Goal: Transaction & Acquisition: Subscribe to service/newsletter

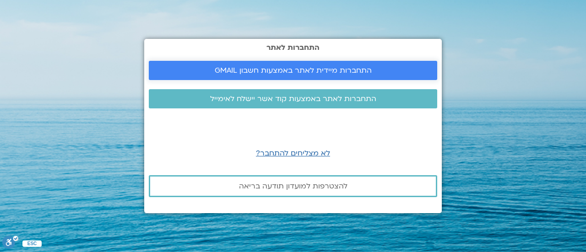
click at [276, 65] on link "התחברות מיידית לאתר באמצעות חשבון GMAIL" at bounding box center [293, 70] width 288 height 19
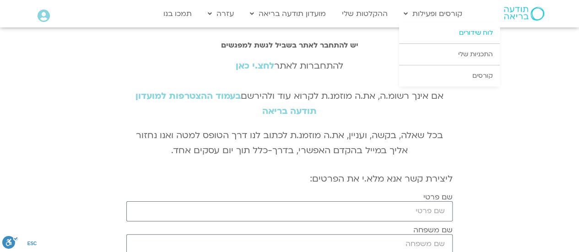
click at [479, 36] on link "לוח שידורים" at bounding box center [449, 32] width 101 height 21
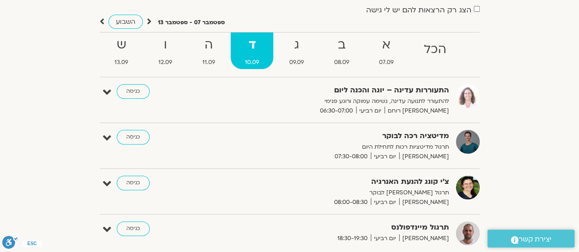
scroll to position [59, 0]
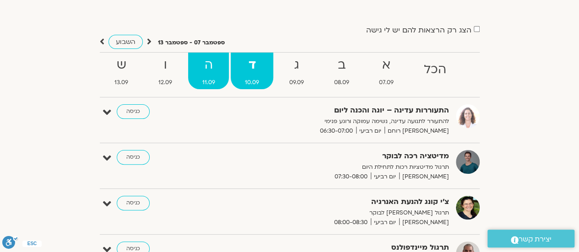
click at [211, 65] on strong "ה" at bounding box center [208, 65] width 41 height 21
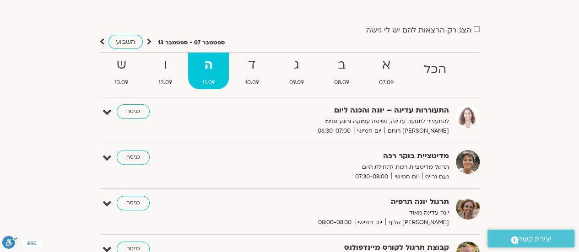
click at [211, 66] on strong "ה" at bounding box center [208, 65] width 41 height 21
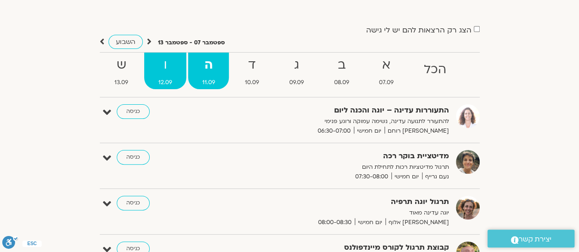
click at [167, 67] on strong "ו" at bounding box center [165, 65] width 42 height 21
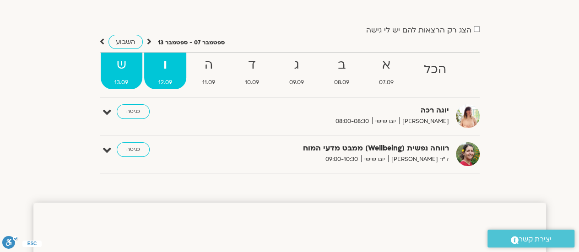
click at [113, 70] on strong "ש" at bounding box center [122, 65] width 42 height 21
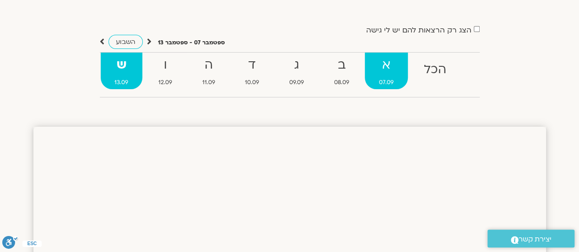
click at [388, 68] on strong "א" at bounding box center [386, 65] width 43 height 21
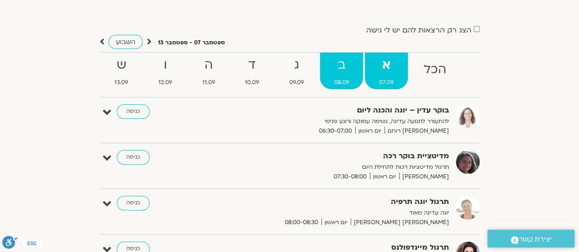
click at [352, 64] on strong "ב" at bounding box center [341, 65] width 43 height 21
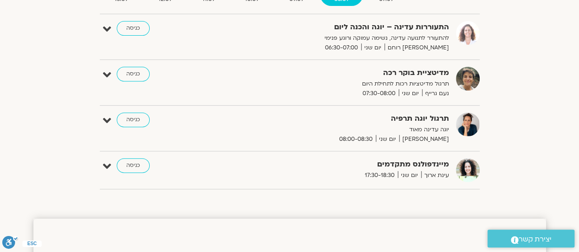
scroll to position [13, 0]
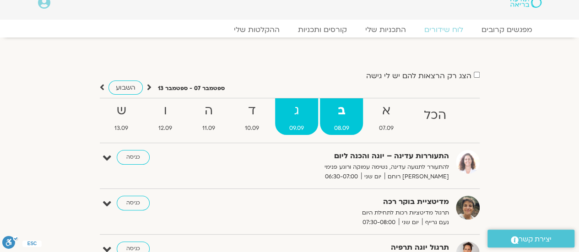
click at [298, 109] on strong "ג" at bounding box center [296, 111] width 43 height 21
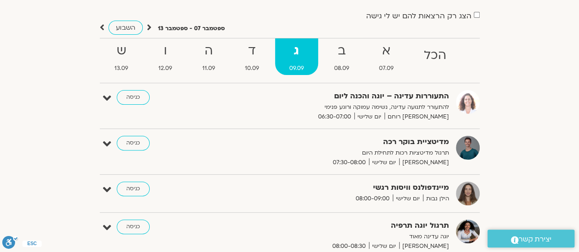
scroll to position [59, 0]
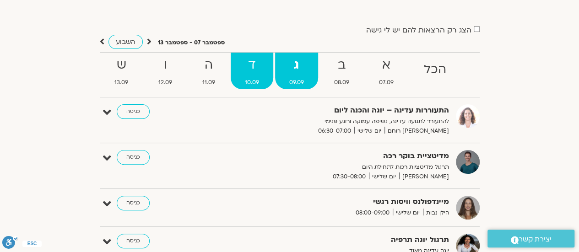
click at [264, 70] on strong "ד" at bounding box center [252, 65] width 43 height 21
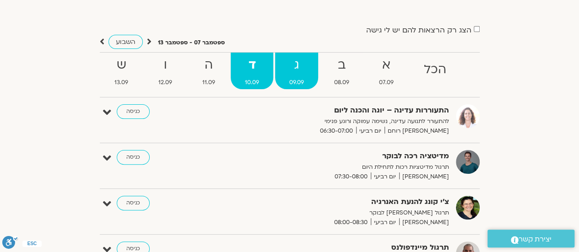
click at [305, 69] on strong "ג" at bounding box center [296, 65] width 43 height 21
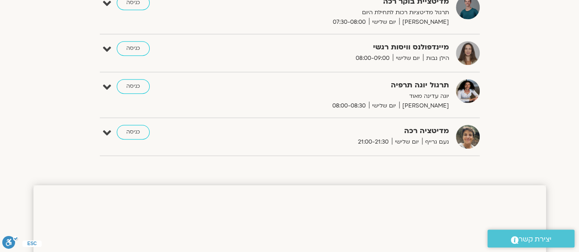
scroll to position [287, 0]
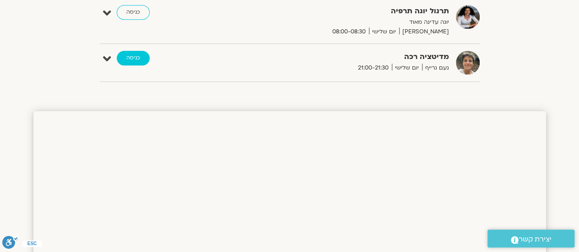
click at [122, 56] on link "כניסה" at bounding box center [133, 58] width 33 height 15
click at [138, 57] on link "כניסה" at bounding box center [133, 58] width 33 height 15
click at [107, 56] on icon at bounding box center [107, 59] width 8 height 13
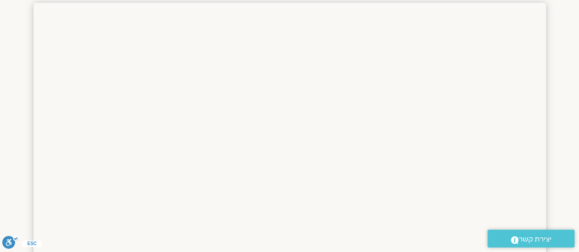
scroll to position [425, 0]
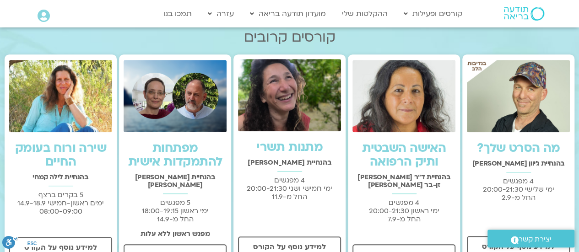
scroll to position [137, 0]
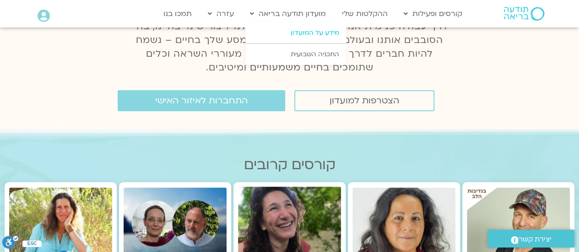
click at [299, 32] on link "מידע על המועדון" at bounding box center [295, 32] width 101 height 21
click at [316, 32] on link "מידע על המועדון" at bounding box center [295, 32] width 101 height 21
click at [305, 30] on link "מידע על המועדון" at bounding box center [295, 32] width 101 height 21
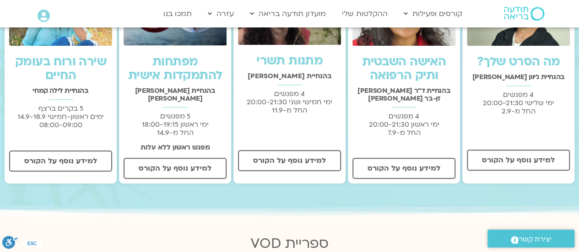
scroll to position [366, 0]
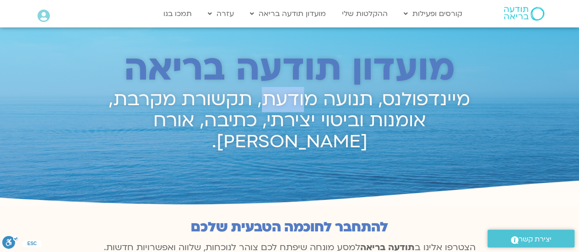
drag, startPoint x: 307, startPoint y: 107, endPoint x: 260, endPoint y: 111, distance: 47.8
click at [260, 111] on h2 "מיינדפולנס, תנועה מודעת, תקשורת מקרבת, אומנות וביטוי יצירתי, כתיבה, אורח חיים ב…" at bounding box center [289, 120] width 385 height 63
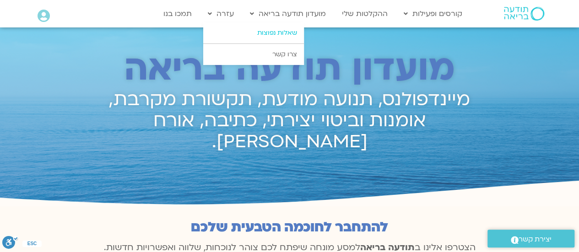
click at [254, 32] on link "שאלות נפוצות" at bounding box center [253, 32] width 101 height 21
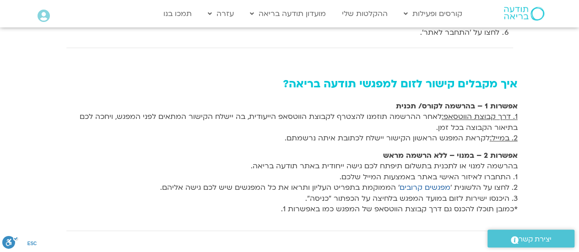
scroll to position [412, 0]
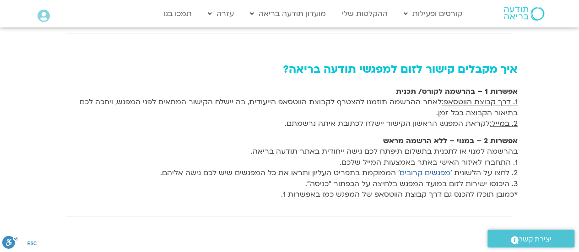
click at [43, 20] on icon at bounding box center [44, 16] width 12 height 13
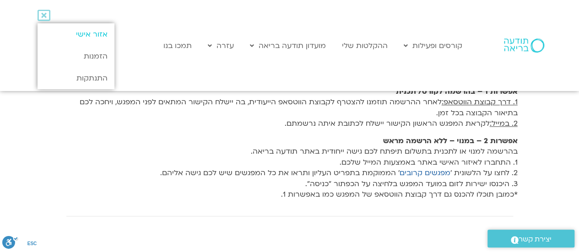
click at [94, 33] on link "אזור אישי" at bounding box center [76, 34] width 76 height 22
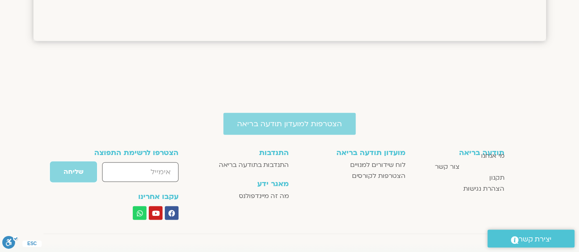
scroll to position [1065, 0]
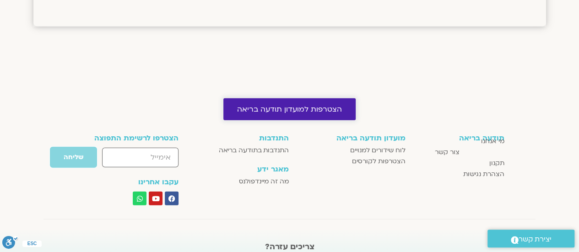
click at [312, 109] on span "הצטרפות למועדון תודעה בריאה" at bounding box center [289, 109] width 105 height 8
click at [292, 106] on span "הצטרפות למועדון תודעה בריאה" at bounding box center [289, 109] width 105 height 8
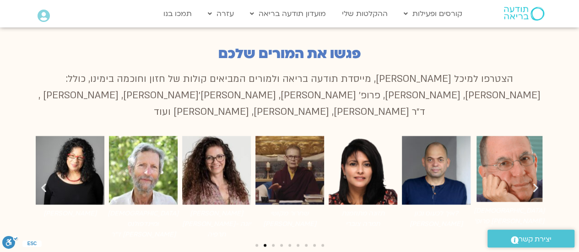
scroll to position [686, 0]
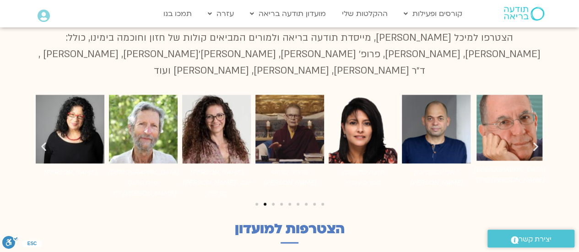
click at [42, 141] on icon "שקופית קודמת" at bounding box center [43, 146] width 11 height 11
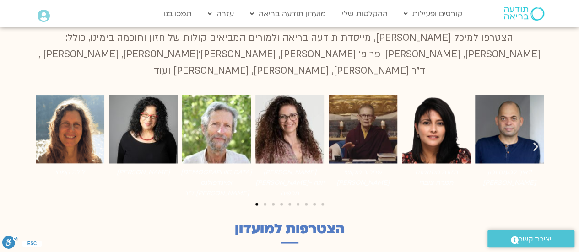
click at [42, 141] on icon "שקופית קודמת" at bounding box center [43, 146] width 11 height 11
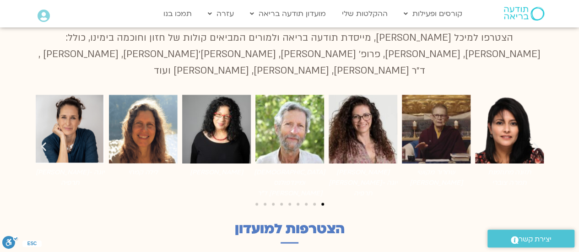
click at [42, 141] on icon "שקופית קודמת" at bounding box center [43, 146] width 11 height 11
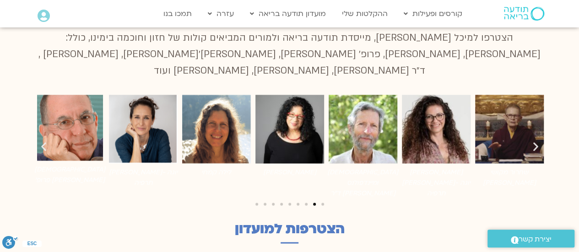
click at [42, 141] on icon "שקופית קודמת" at bounding box center [43, 146] width 11 height 11
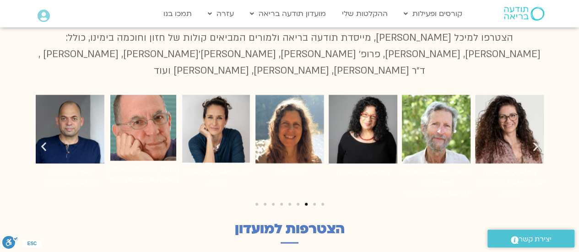
click at [42, 141] on icon "שקופית קודמת" at bounding box center [43, 146] width 11 height 11
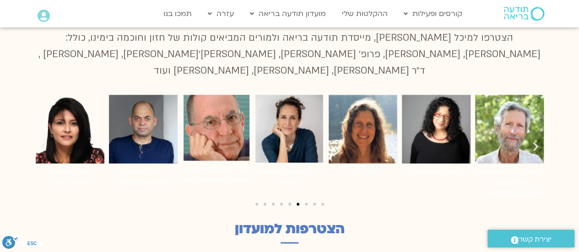
click at [42, 141] on icon "שקופית קודמת" at bounding box center [43, 146] width 11 height 11
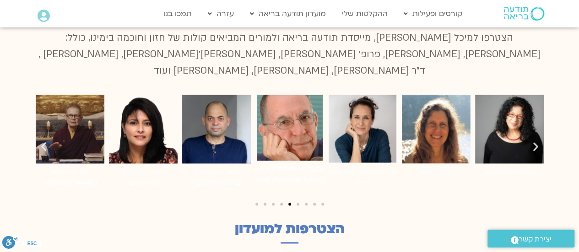
click at [42, 141] on icon "שקופית קודמת" at bounding box center [43, 146] width 11 height 11
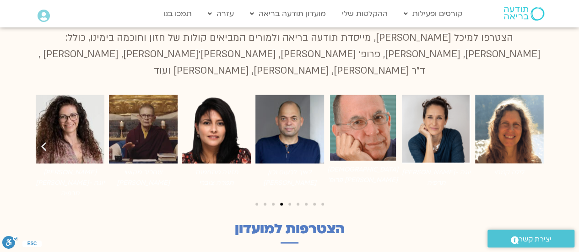
click at [42, 141] on icon "שקופית קודמת" at bounding box center [43, 146] width 11 height 11
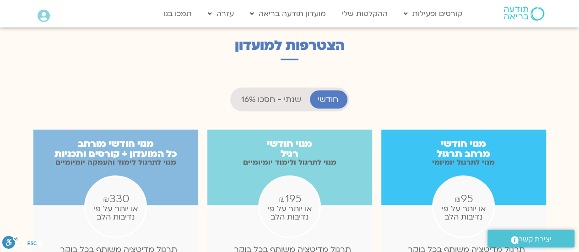
scroll to position [915, 0]
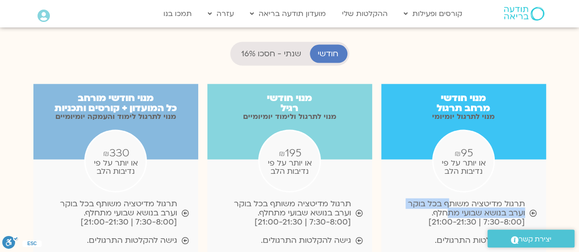
drag, startPoint x: 446, startPoint y: 178, endPoint x: 444, endPoint y: 183, distance: 5.9
click at [444, 199] on span "תרגול מדיטציה משותף בכל בוקר וערב בנושא שבועי מתחלף. [7:30-8:00 | 21:00-21:30]" at bounding box center [457, 212] width 134 height 27
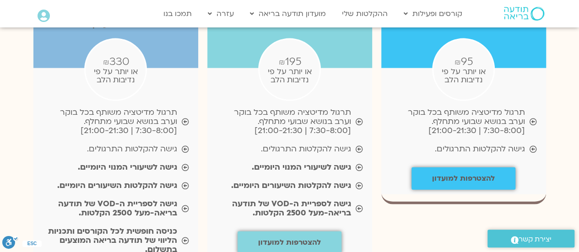
scroll to position [1052, 0]
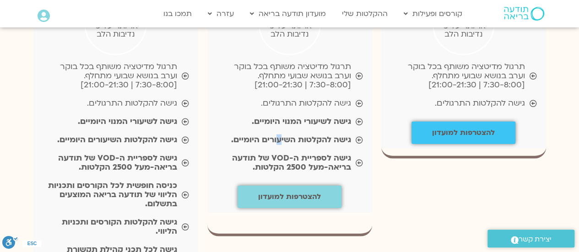
drag, startPoint x: 279, startPoint y: 110, endPoint x: 277, endPoint y: 116, distance: 6.5
click at [277, 134] on b "גישה להקלטות השיעורים היומיים." at bounding box center [291, 139] width 120 height 11
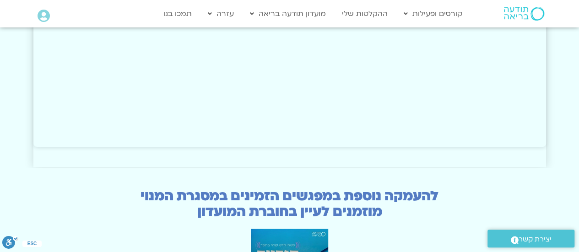
scroll to position [2242, 0]
